Goal: Understand process/instructions

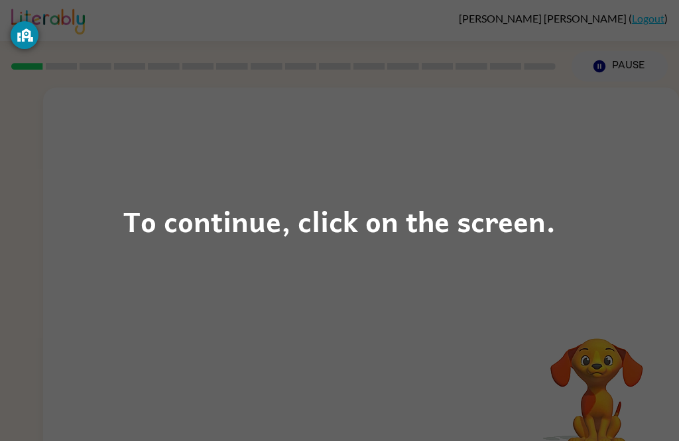
click at [373, 219] on div "To continue, click on the screen." at bounding box center [339, 220] width 432 height 45
click at [307, 223] on div "To continue, click on the screen." at bounding box center [339, 220] width 432 height 45
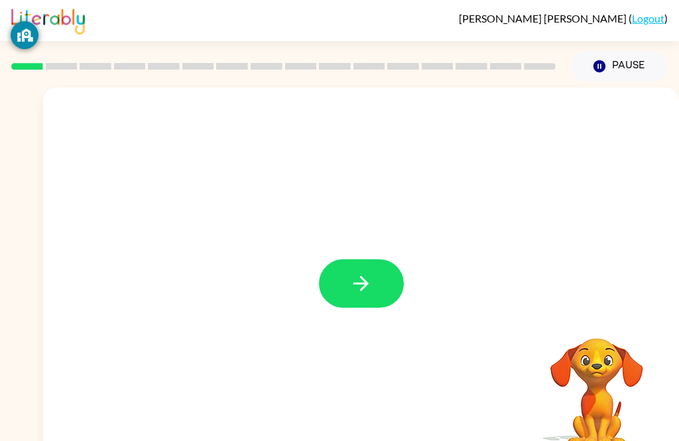
click at [352, 266] on button "button" at bounding box center [361, 283] width 85 height 48
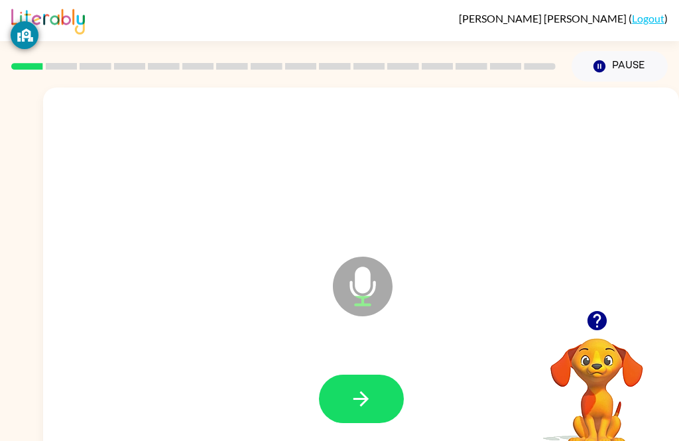
click at [349, 405] on icon "button" at bounding box center [360, 398] width 23 height 23
click at [371, 402] on icon "button" at bounding box center [360, 398] width 23 height 23
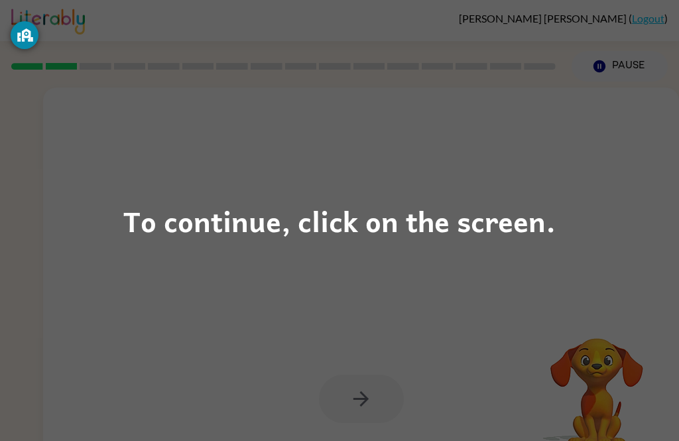
click at [449, 247] on div "To continue, click on the screen." at bounding box center [339, 220] width 679 height 441
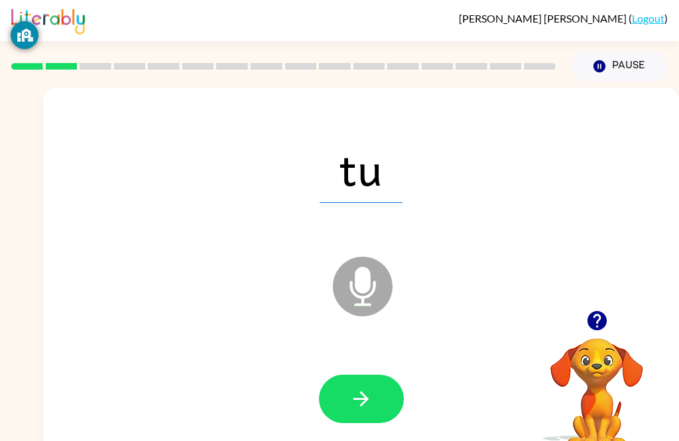
click at [369, 419] on button "button" at bounding box center [361, 399] width 85 height 48
click at [374, 396] on button "button" at bounding box center [361, 399] width 85 height 48
click at [385, 377] on button "button" at bounding box center [361, 399] width 85 height 48
click at [363, 410] on icon "button" at bounding box center [360, 398] width 23 height 23
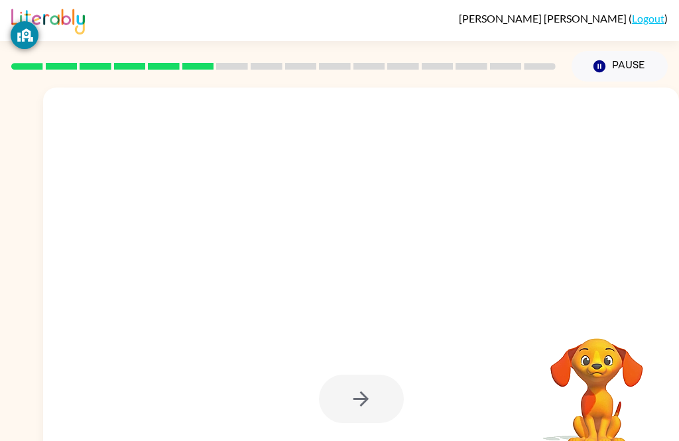
click at [386, 407] on div at bounding box center [361, 399] width 85 height 48
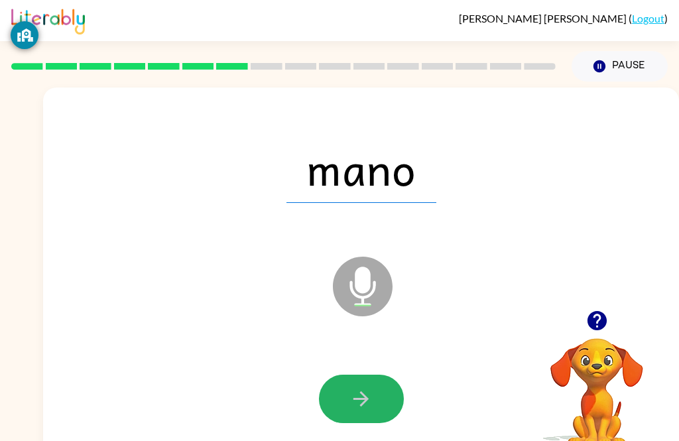
click at [365, 379] on button "button" at bounding box center [361, 399] width 85 height 48
